Goal: Find specific page/section: Locate a particular part of the current website

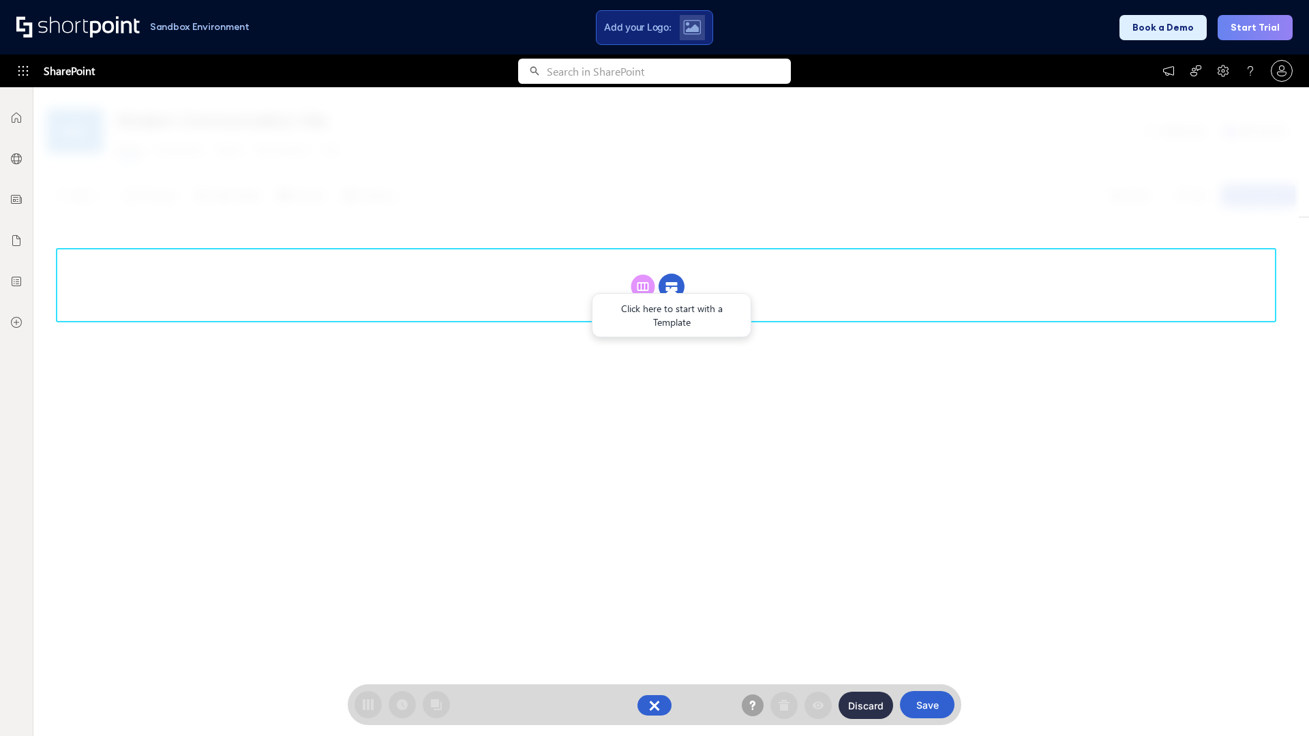
click at [672, 286] on circle at bounding box center [672, 287] width 26 height 26
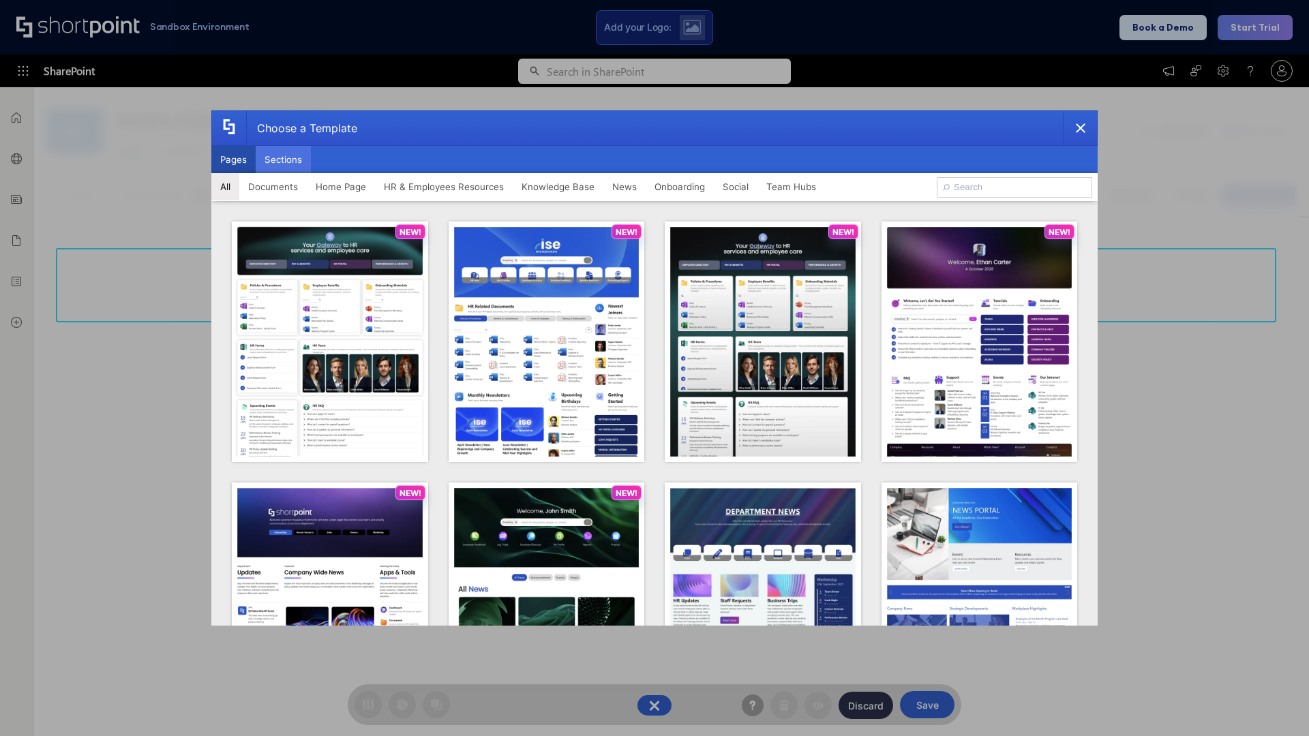
click at [283, 160] on button "Sections" at bounding box center [283, 159] width 55 height 27
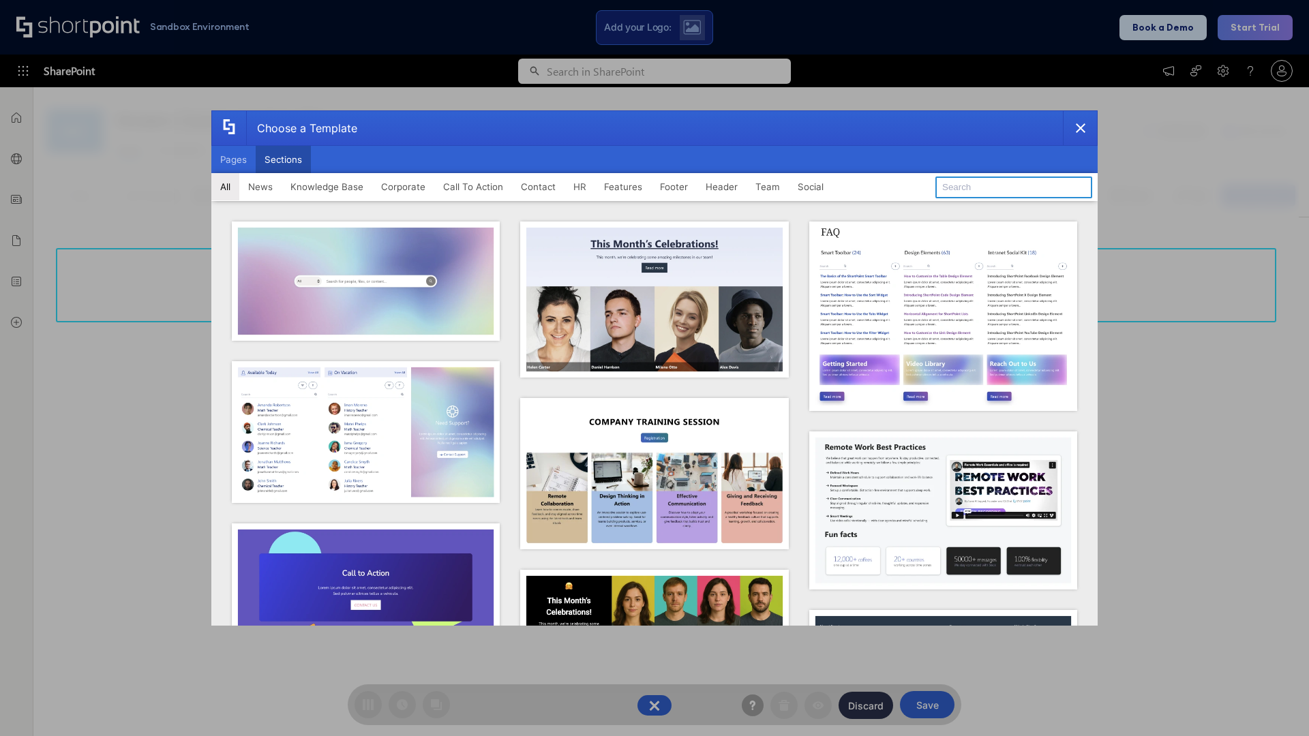
type input "Teammate 2"
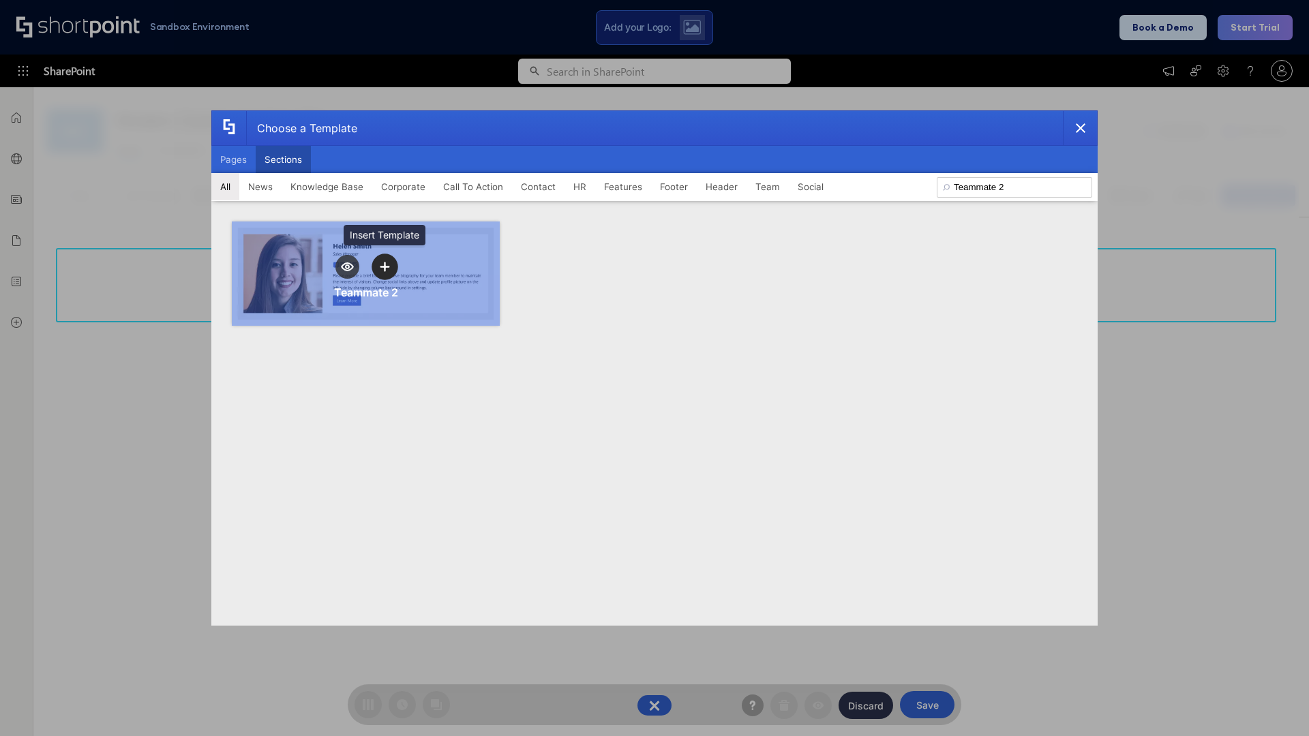
click at [385, 267] on icon "template selector" at bounding box center [385, 267] width 10 height 10
